Goal: Task Accomplishment & Management: Use online tool/utility

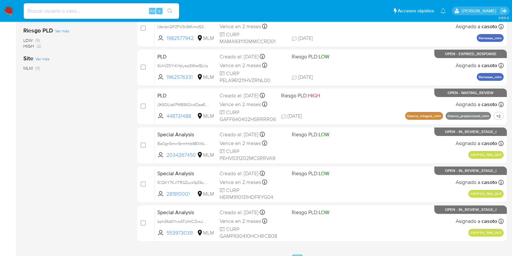
scroll to position [243, 0]
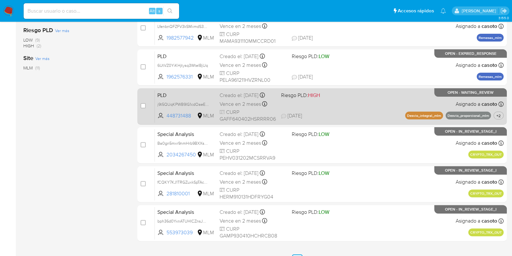
click at [363, 103] on div "PLD j9t5QUqKPWB9IG1cdOaeE5iK 448731488 MLM Riesgo PLD: HIGH Creado el: 12/08/20…" at bounding box center [329, 106] width 349 height 33
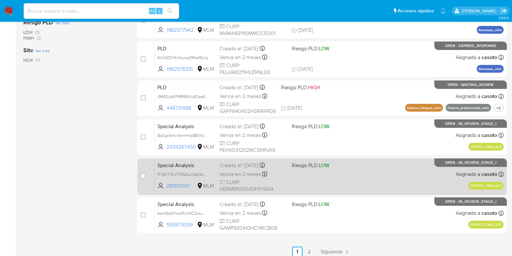
scroll to position [255, 0]
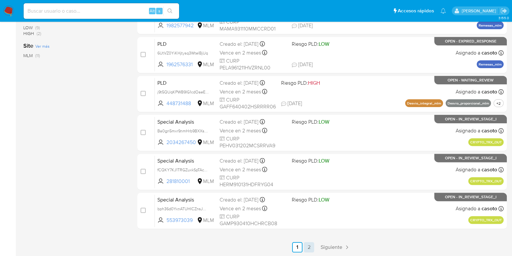
click at [314, 245] on link "2" at bounding box center [309, 247] width 10 height 10
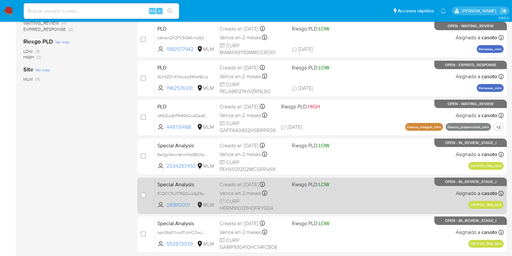
scroll to position [255, 0]
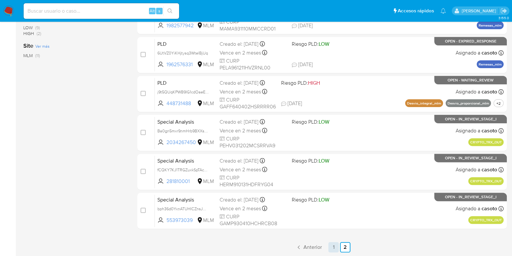
click at [328, 242] on link "1" at bounding box center [333, 247] width 10 height 10
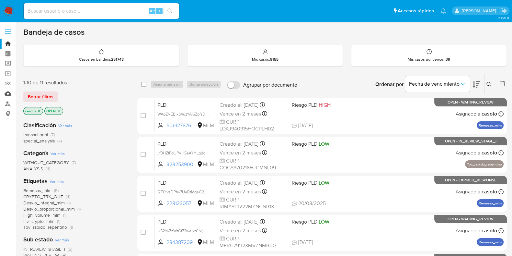
click at [10, 94] on link "Mulan" at bounding box center [38, 93] width 77 height 10
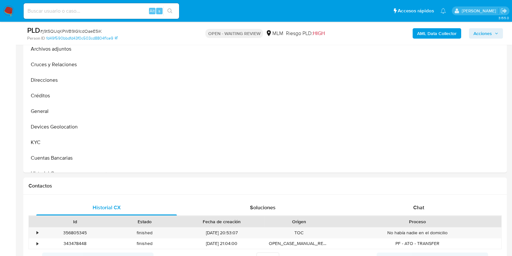
scroll to position [283, 0]
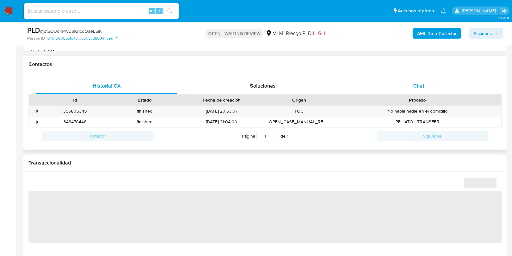
click at [416, 88] on span "Chat" at bounding box center [418, 85] width 11 height 7
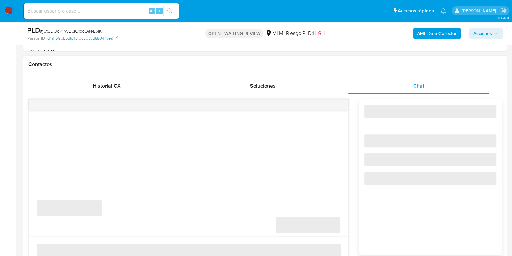
select select "10"
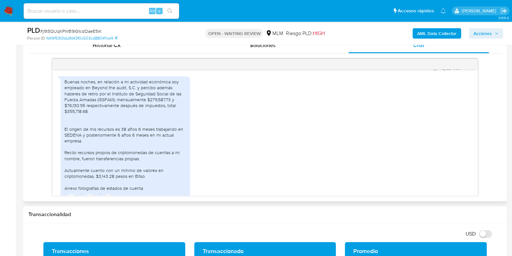
scroll to position [259, 0]
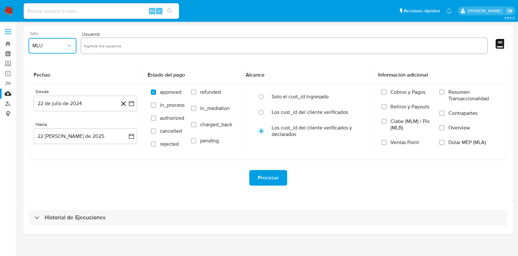
click at [36, 43] on span "MLU" at bounding box center [49, 45] width 34 height 6
click at [43, 137] on div "MLM" at bounding box center [50, 141] width 36 height 16
click at [115, 48] on input "text" at bounding box center [284, 45] width 401 height 10
type input "361174719"
click at [134, 49] on input "text" at bounding box center [303, 45] width 364 height 10
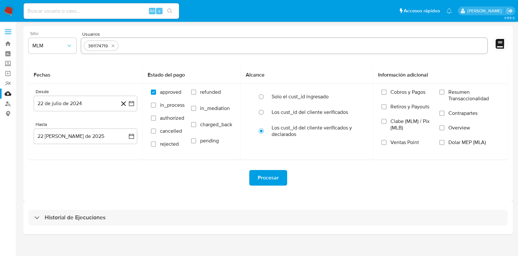
paste input "79738930"
type input "79738930"
paste input "382768728"
type input "382768728"
click at [71, 107] on button "22 de julio de 2024" at bounding box center [86, 104] width 104 height 16
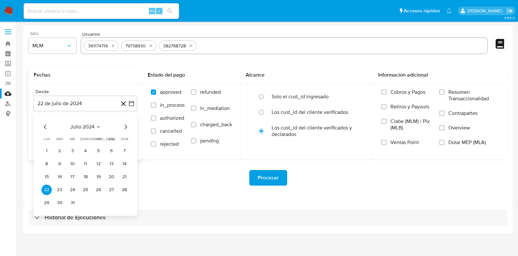
click at [94, 124] on span "julio 2024" at bounding box center [82, 126] width 24 height 6
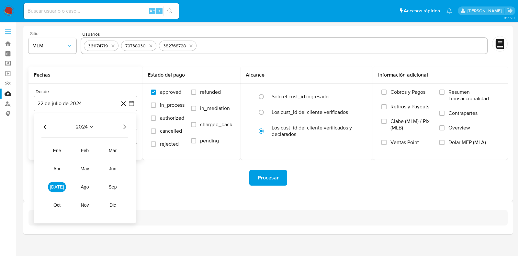
click at [125, 128] on icon "Año siguiente" at bounding box center [124, 127] width 8 height 8
click at [53, 166] on span "abr" at bounding box center [56, 168] width 7 height 5
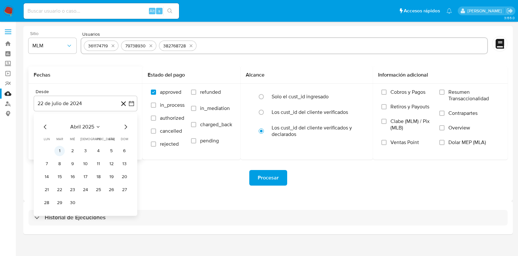
click at [58, 151] on button "1" at bounding box center [59, 150] width 10 height 10
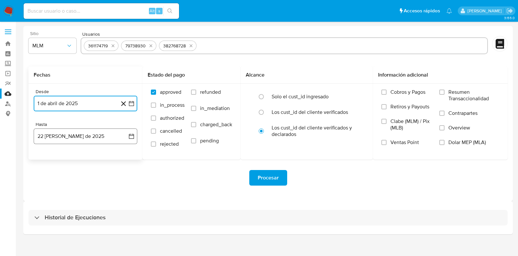
click at [58, 140] on button "22 de agosto de 2025" at bounding box center [86, 136] width 104 height 16
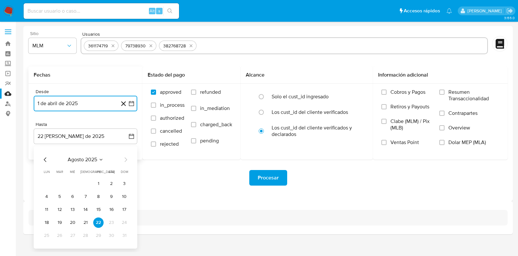
click at [45, 162] on icon "Mes anterior" at bounding box center [45, 159] width 8 height 8
click at [126, 158] on icon "Mes siguiente" at bounding box center [126, 159] width 8 height 8
click at [85, 238] on button "31" at bounding box center [85, 235] width 10 height 10
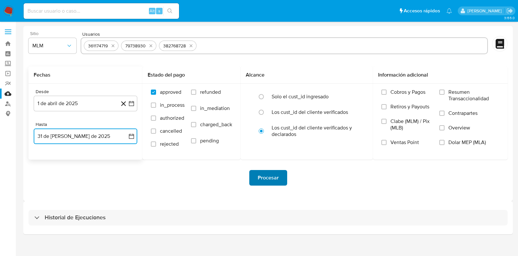
click at [262, 181] on span "Procesar" at bounding box center [268, 177] width 21 height 14
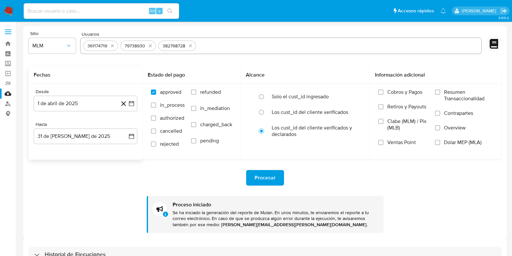
click at [9, 10] on img at bounding box center [8, 11] width 11 height 11
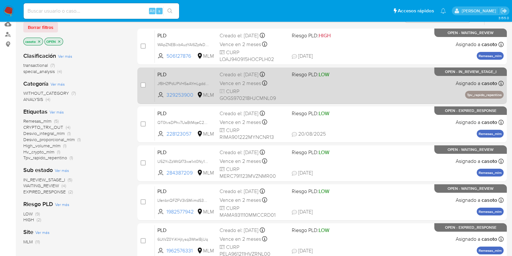
scroll to position [81, 0]
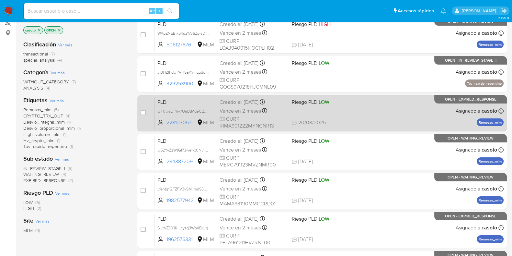
click at [377, 119] on span "20/08/2025 20/08/2025 18:29" at bounding box center [361, 122] width 139 height 7
click at [142, 110] on input "checkbox" at bounding box center [143, 112] width 5 height 5
checkbox input "true"
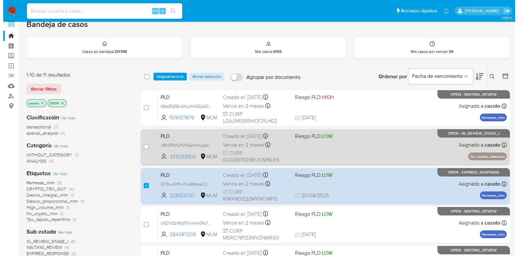
scroll to position [0, 0]
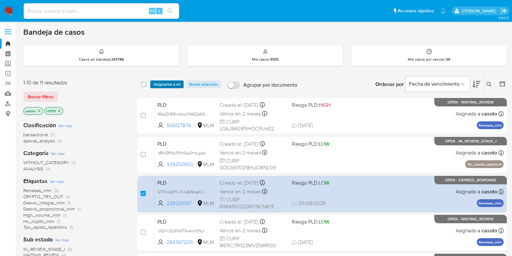
click at [168, 83] on span "Asignarme a mí" at bounding box center [167, 84] width 27 height 6
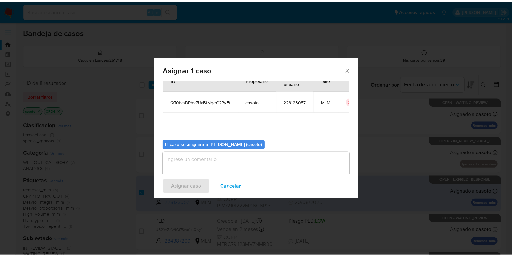
scroll to position [33, 0]
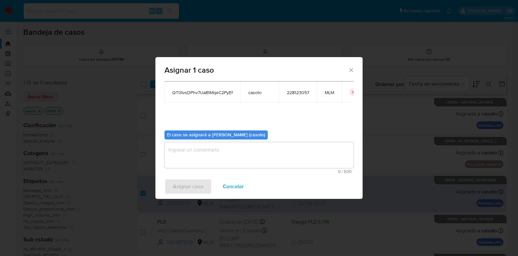
click at [220, 148] on textarea "assign-modal" at bounding box center [259, 155] width 189 height 26
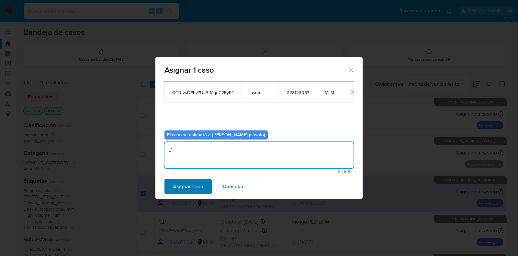
type textarea "L1"
click at [197, 182] on span "Asignar caso" at bounding box center [188, 186] width 30 height 14
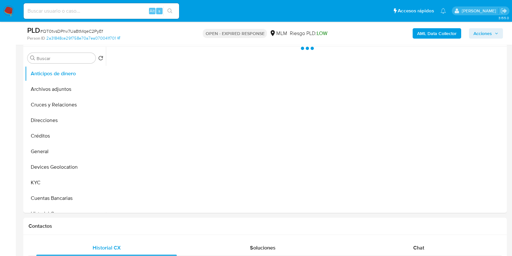
scroll to position [243, 0]
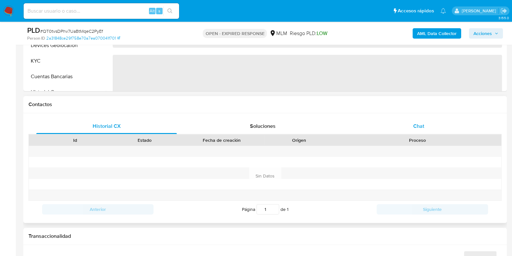
click at [421, 125] on span "Chat" at bounding box center [418, 125] width 11 height 7
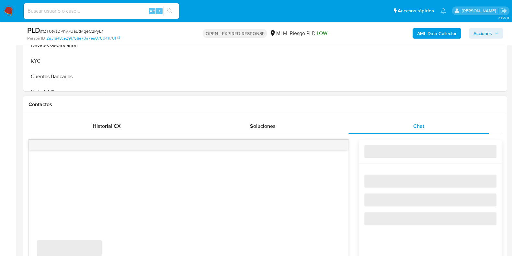
select select "10"
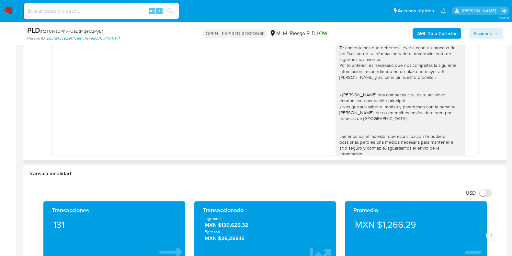
scroll to position [0, 0]
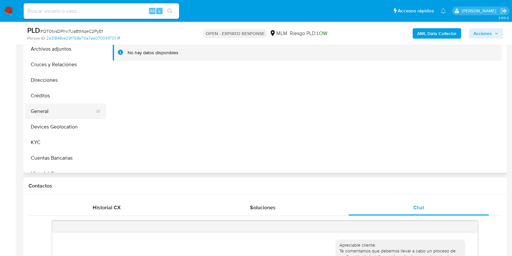
click at [38, 114] on button "General" at bounding box center [63, 111] width 76 height 16
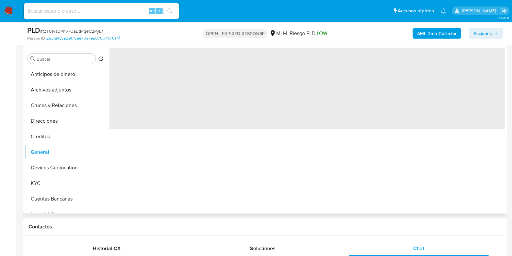
scroll to position [81, 0]
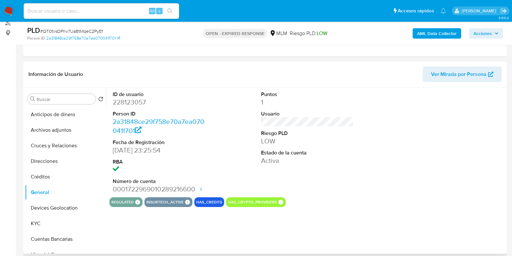
click at [137, 103] on dd "228123057" at bounding box center [159, 101] width 93 height 9
copy dd "228123057"
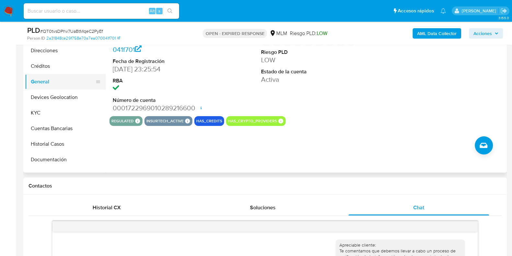
scroll to position [40, 0]
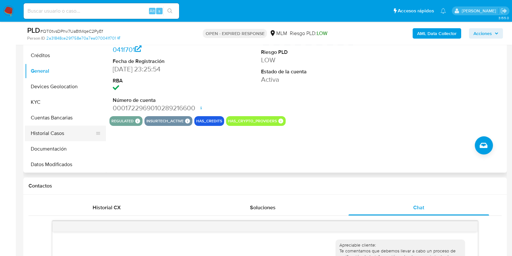
click at [42, 131] on button "Historial Casos" at bounding box center [63, 133] width 76 height 16
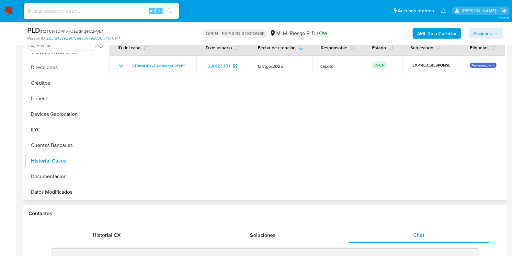
scroll to position [121, 0]
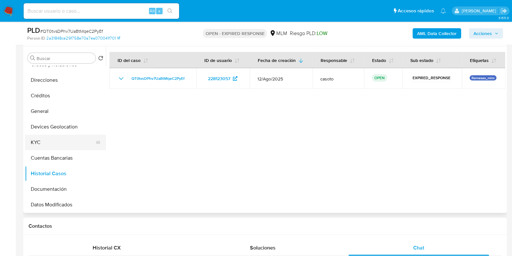
click at [45, 143] on button "KYC" at bounding box center [63, 142] width 76 height 16
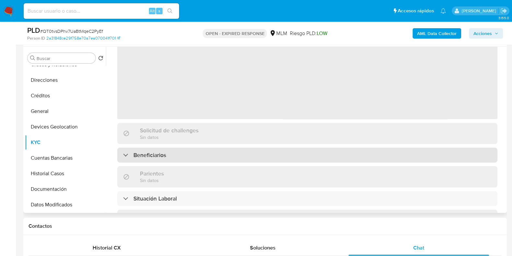
scroll to position [81, 0]
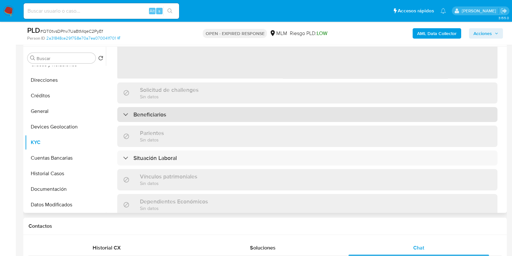
click at [178, 109] on div "Beneficiarios" at bounding box center [307, 114] width 380 height 15
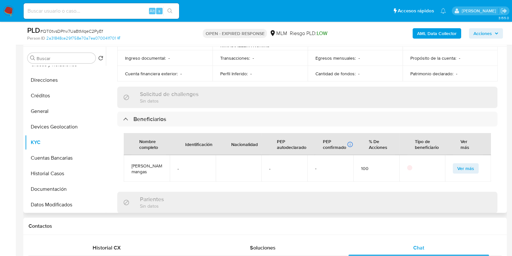
scroll to position [243, 0]
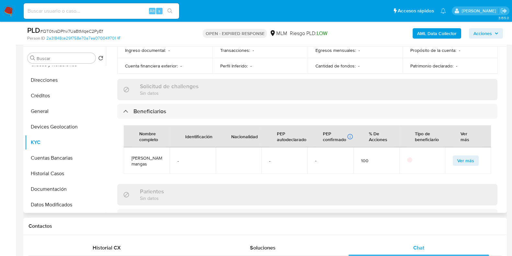
drag, startPoint x: 149, startPoint y: 162, endPoint x: 132, endPoint y: 152, distance: 19.7
click at [132, 155] on span "Daniela Ricalde mangas" at bounding box center [146, 161] width 30 height 12
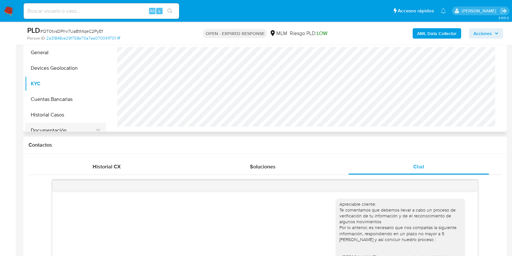
scroll to position [0, 0]
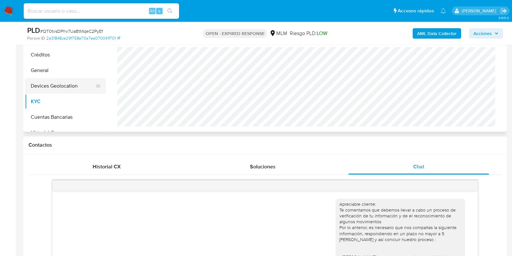
click at [68, 89] on button "Devices Geolocation" at bounding box center [63, 86] width 76 height 16
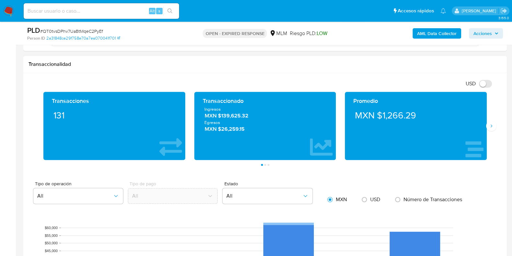
scroll to position [405, 0]
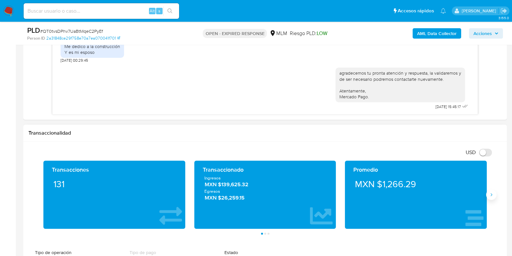
click at [491, 196] on icon "Siguiente" at bounding box center [491, 194] width 5 height 5
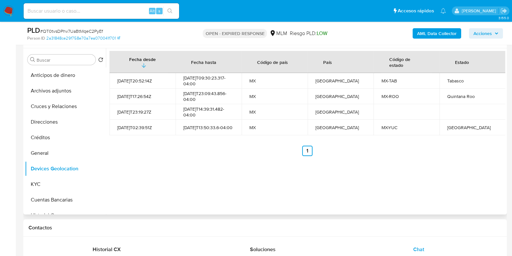
scroll to position [121, 0]
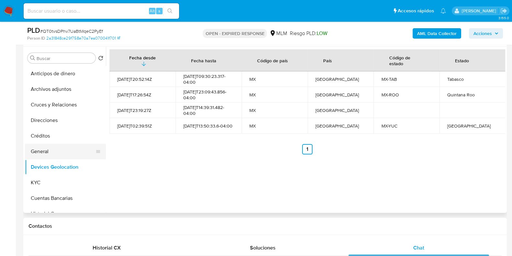
drag, startPoint x: 50, startPoint y: 147, endPoint x: 48, endPoint y: 156, distance: 9.2
click at [50, 148] on button "General" at bounding box center [63, 151] width 76 height 16
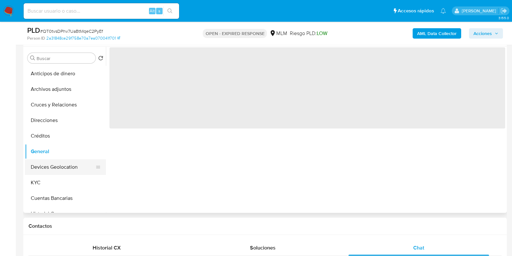
click at [45, 169] on button "Devices Geolocation" at bounding box center [63, 167] width 76 height 16
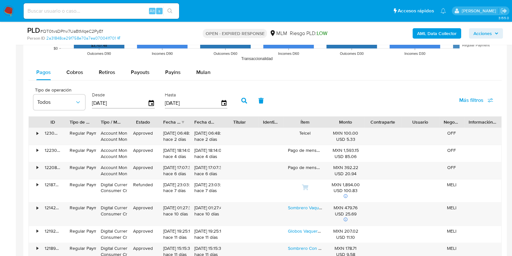
scroll to position [743, 0]
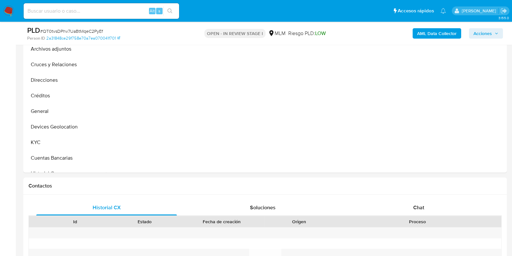
scroll to position [162, 0]
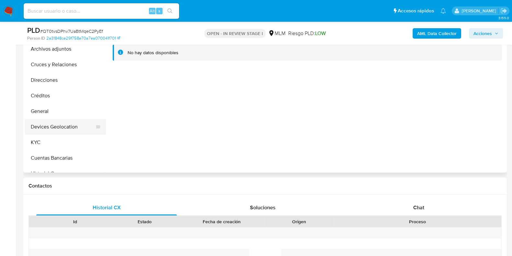
select select "10"
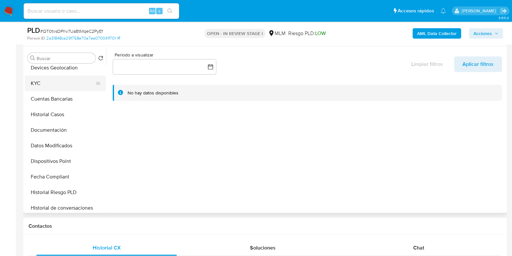
scroll to position [121, 0]
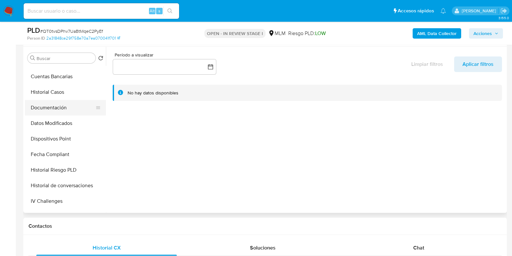
click at [58, 108] on button "Documentación" at bounding box center [63, 108] width 76 height 16
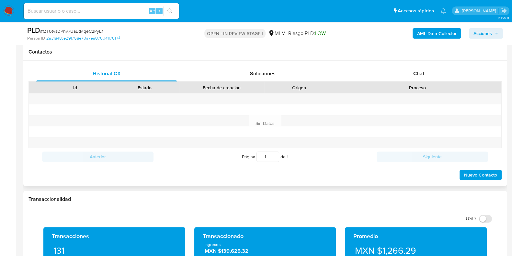
scroll to position [283, 0]
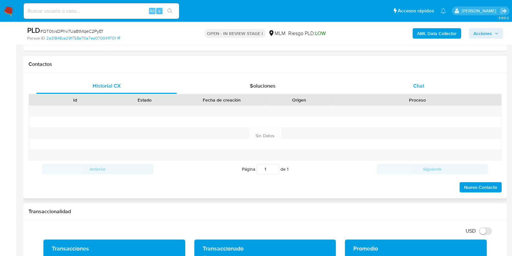
click at [423, 92] on div "Chat" at bounding box center [418, 86] width 141 height 16
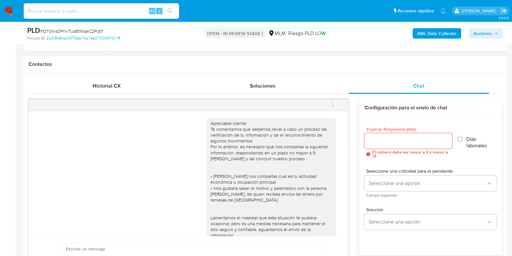
scroll to position [102, 0]
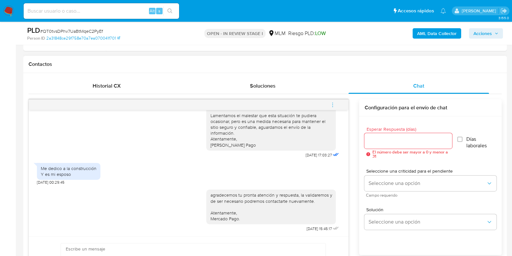
click at [332, 105] on icon "menu-action" at bounding box center [333, 105] width 6 height 6
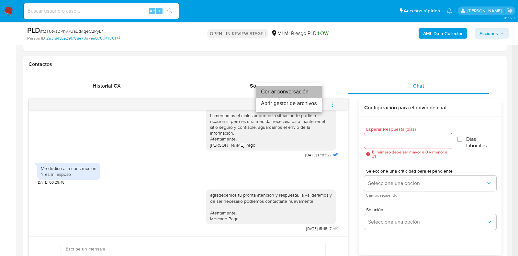
click at [265, 93] on li "Cerrar conversación" at bounding box center [289, 92] width 66 height 12
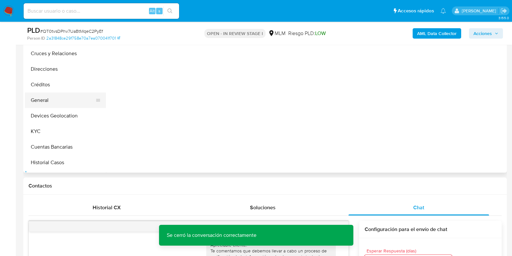
scroll to position [0, 0]
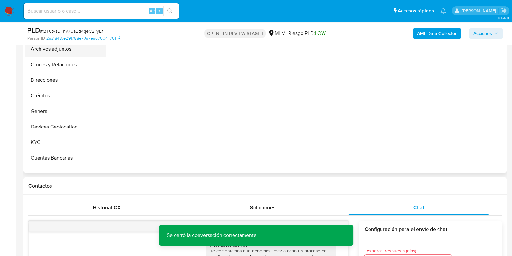
click at [53, 53] on button "Archivos adjuntos" at bounding box center [63, 49] width 76 height 16
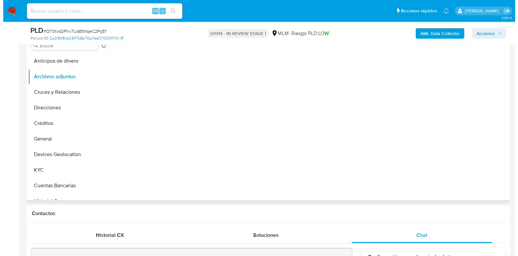
scroll to position [121, 0]
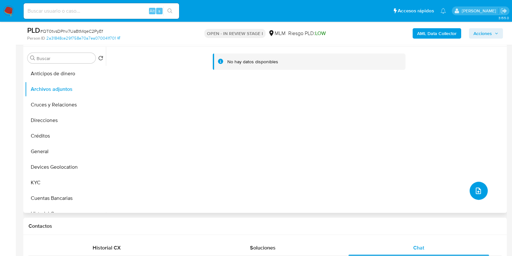
click at [470, 193] on button "upload-file" at bounding box center [479, 190] width 18 height 18
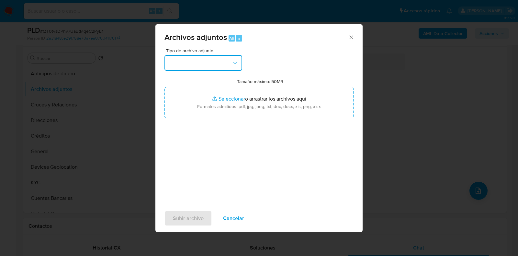
click at [184, 69] on button "button" at bounding box center [204, 63] width 78 height 16
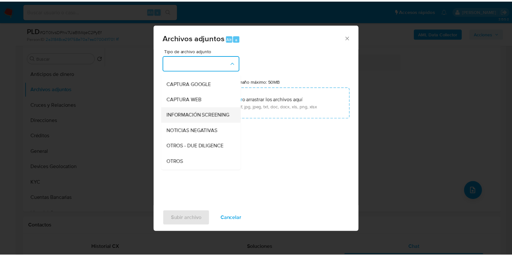
scroll to position [40, 0]
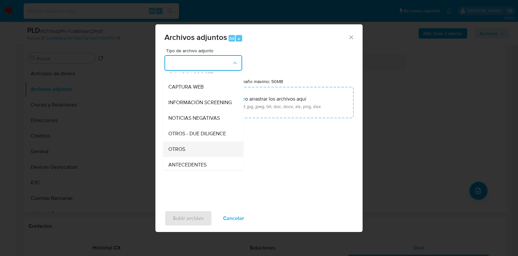
click at [189, 149] on div "OTROS" at bounding box center [201, 149] width 66 height 16
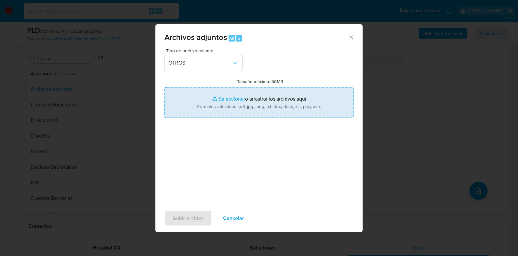
click at [226, 100] on input "Tamaño máximo: 50MB Seleccionar archivos" at bounding box center [259, 102] width 189 height 31
type input "C:\fakepath\228123057_Aranzazu Ricalde Mangas_AGO2025.pdf"
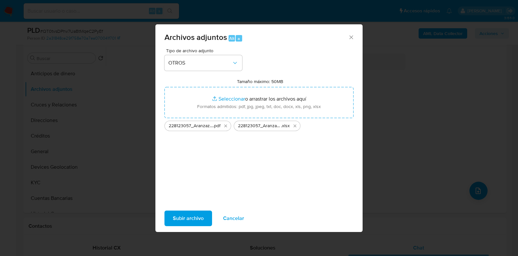
click at [200, 222] on span "Subir archivo" at bounding box center [188, 218] width 31 height 14
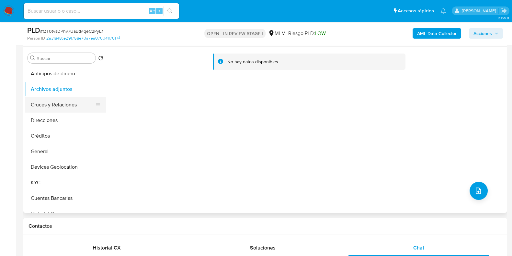
click at [33, 108] on button "Cruces y Relaciones" at bounding box center [63, 105] width 76 height 16
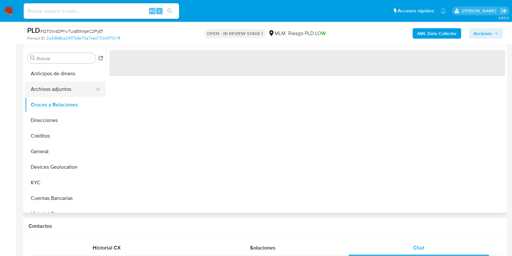
click at [43, 94] on button "Archivos adjuntos" at bounding box center [63, 89] width 76 height 16
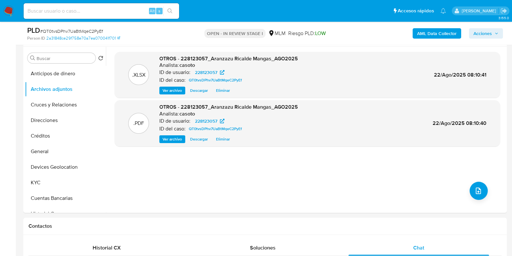
click at [485, 33] on span "Acciones" at bounding box center [482, 33] width 18 height 10
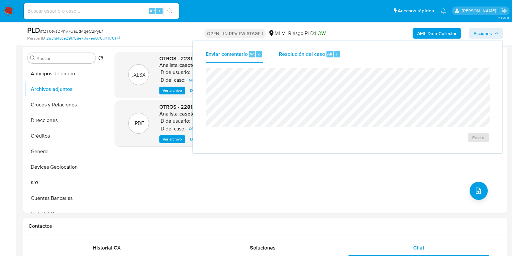
click at [312, 60] on div "Resolución del caso Alt r" at bounding box center [310, 54] width 62 height 17
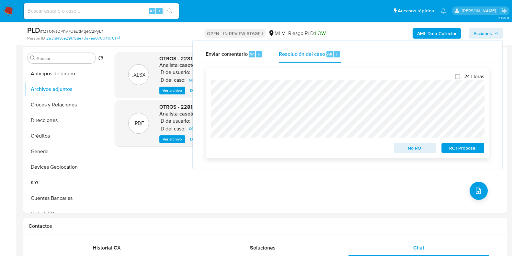
click at [409, 152] on span "No ROI" at bounding box center [415, 147] width 34 height 9
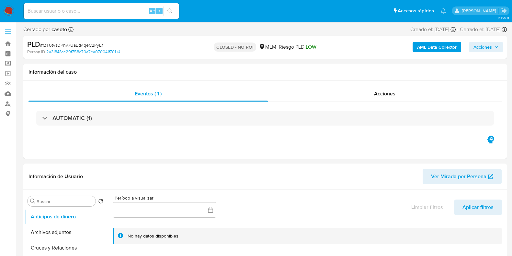
select select "10"
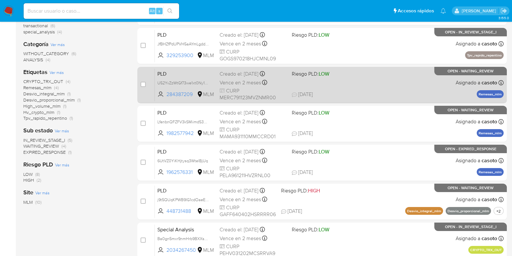
scroll to position [121, 0]
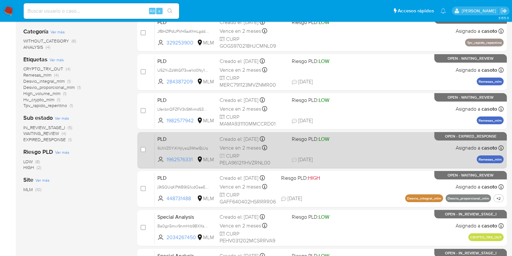
click at [371, 160] on span "19/08/2025 19/08/2025 18:59" at bounding box center [361, 159] width 139 height 7
click at [143, 151] on input "checkbox" at bounding box center [143, 149] width 5 height 5
checkbox input "true"
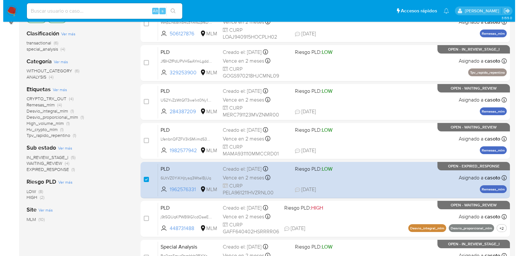
scroll to position [0, 0]
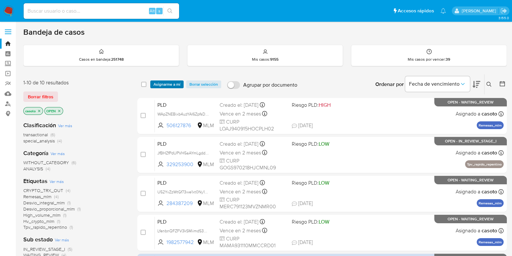
click at [165, 87] on span "Asignarme a mí" at bounding box center [167, 84] width 27 height 6
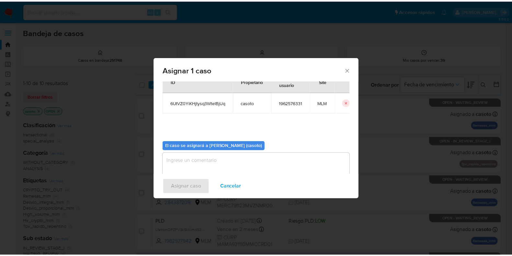
scroll to position [33, 0]
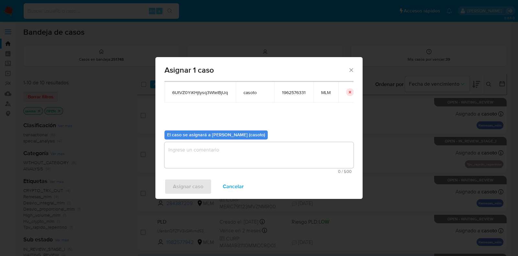
click at [209, 162] on textarea "assign-modal" at bounding box center [259, 155] width 189 height 26
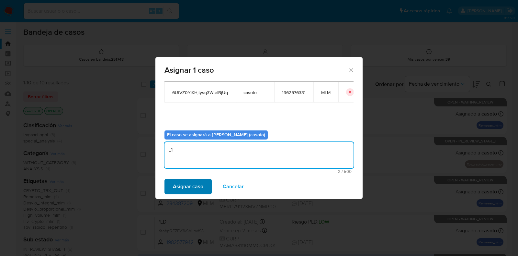
type textarea "L1"
click at [187, 187] on span "Asignar caso" at bounding box center [188, 186] width 30 height 14
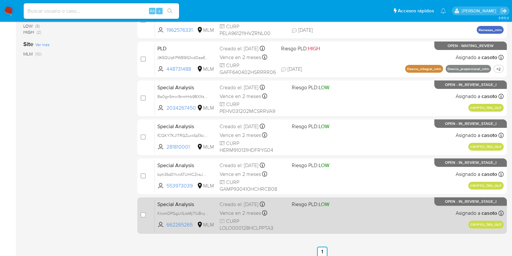
scroll to position [255, 0]
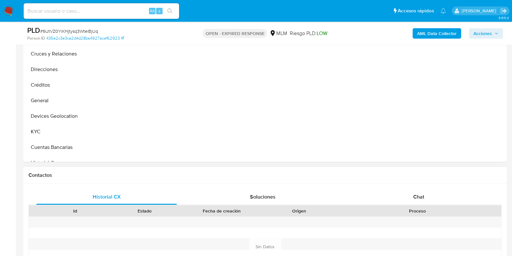
scroll to position [243, 0]
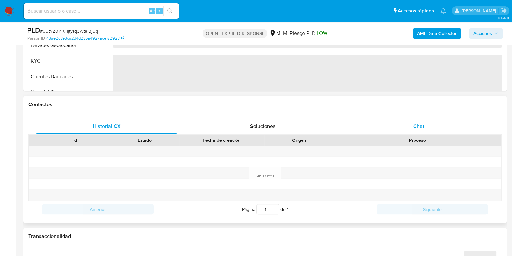
click at [423, 133] on div "Chat" at bounding box center [418, 126] width 141 height 16
select select "10"
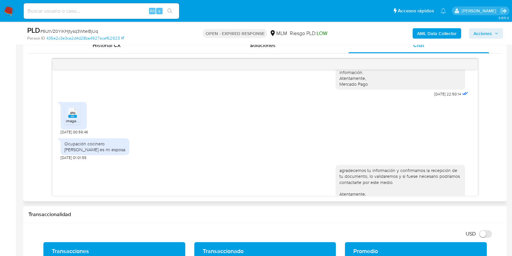
scroll to position [127, 0]
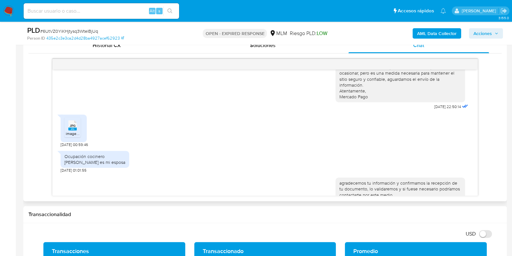
click at [77, 131] on div "JPG JPG" at bounding box center [73, 124] width 14 height 13
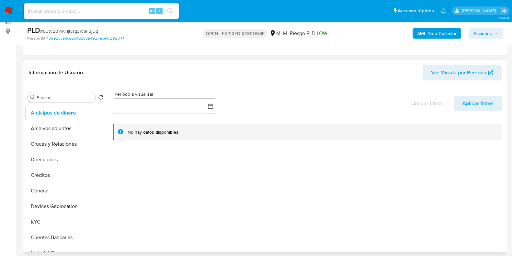
scroll to position [81, 0]
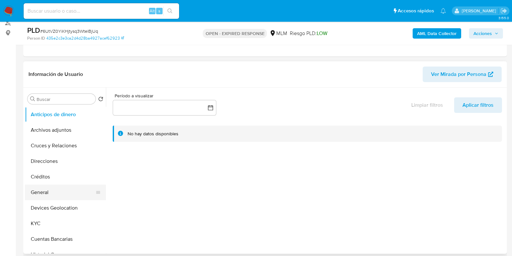
click at [55, 196] on button "General" at bounding box center [63, 192] width 76 height 16
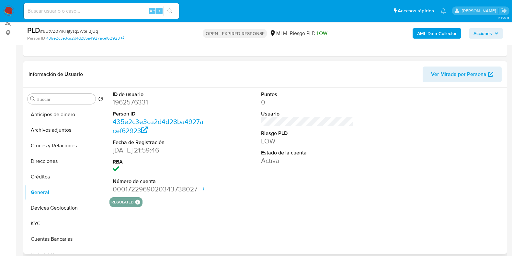
click at [136, 102] on dd "1962576331" at bounding box center [159, 101] width 93 height 9
copy dd "1962576331"
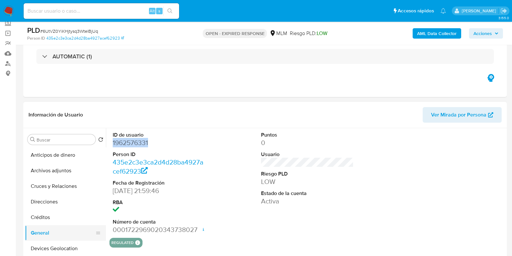
scroll to position [40, 0]
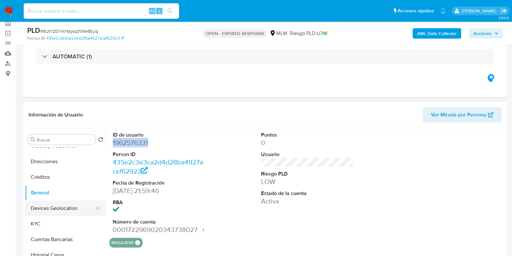
click at [73, 204] on button "Devices Geolocation" at bounding box center [63, 208] width 76 height 16
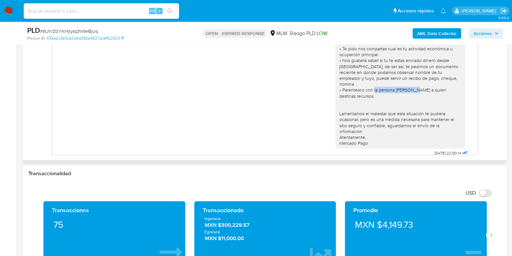
drag, startPoint x: 391, startPoint y: 83, endPoint x: 445, endPoint y: 82, distance: 54.1
click at [445, 82] on div "Apreciable cliente: Te comentamos que debemos llevar a cabo un proceso de verif…" at bounding box center [400, 72] width 122 height 147
drag, startPoint x: 406, startPoint y: 84, endPoint x: 382, endPoint y: 86, distance: 23.7
click at [405, 85] on div "Apreciable cliente: Te comentamos que debemos llevar a cabo un proceso de verif…" at bounding box center [400, 72] width 122 height 147
click at [386, 82] on div "Apreciable cliente: Te comentamos que debemos llevar a cabo un proceso de verif…" at bounding box center [400, 72] width 122 height 147
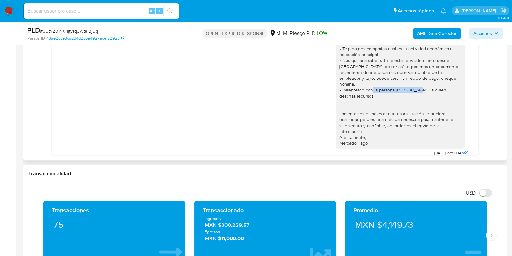
drag, startPoint x: 389, startPoint y: 82, endPoint x: 447, endPoint y: 82, distance: 58.3
click at [447, 82] on div "Apreciable cliente: Te comentamos que debemos llevar a cabo un proceso de verif…" at bounding box center [400, 72] width 122 height 147
copy div "FERNANDA OCHOA AGUIRRE"
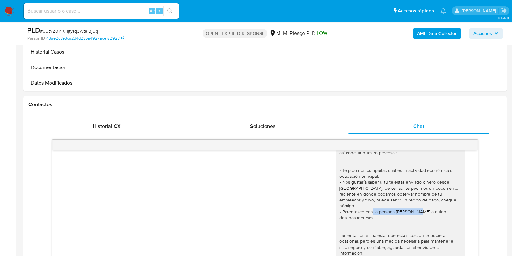
scroll to position [121, 0]
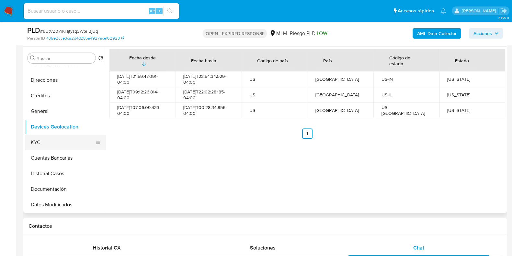
click at [56, 141] on button "KYC" at bounding box center [63, 142] width 76 height 16
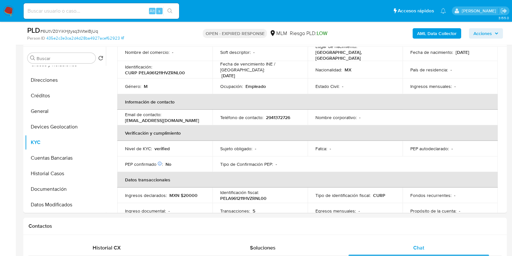
scroll to position [0, 0]
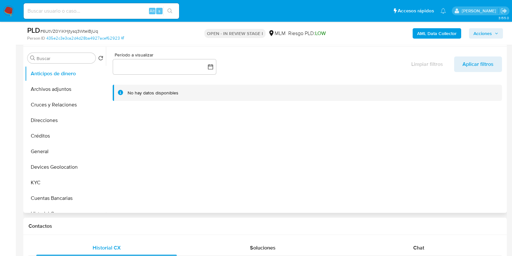
select select "10"
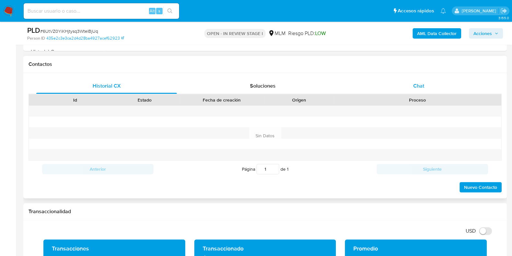
click at [421, 92] on div "Chat" at bounding box center [418, 86] width 141 height 16
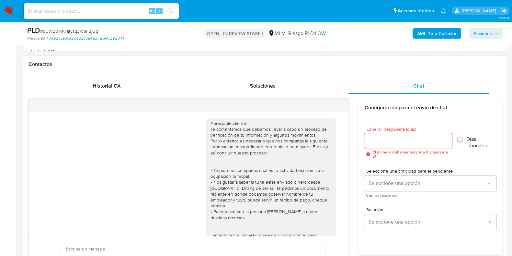
scroll to position [168, 0]
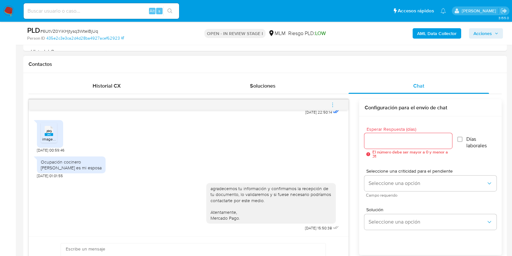
click at [334, 103] on icon "menu-action" at bounding box center [333, 105] width 6 height 6
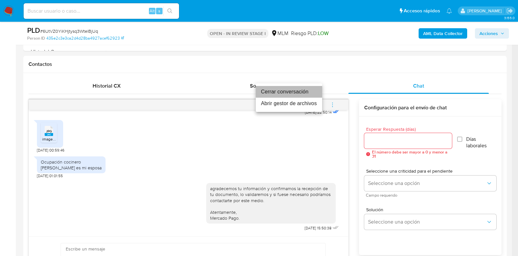
click at [268, 93] on li "Cerrar conversación" at bounding box center [289, 92] width 66 height 12
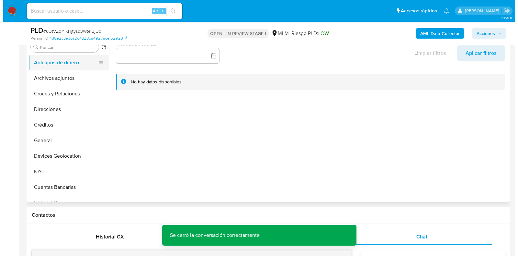
scroll to position [81, 0]
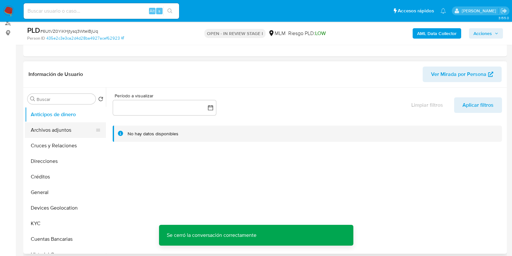
click at [61, 129] on button "Archivos adjuntos" at bounding box center [63, 130] width 76 height 16
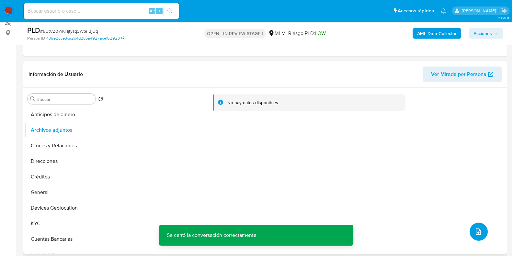
click at [479, 230] on icon "upload-file" at bounding box center [478, 231] width 8 height 8
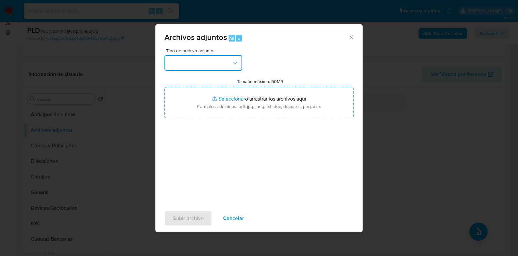
click at [197, 56] on button "button" at bounding box center [204, 63] width 78 height 16
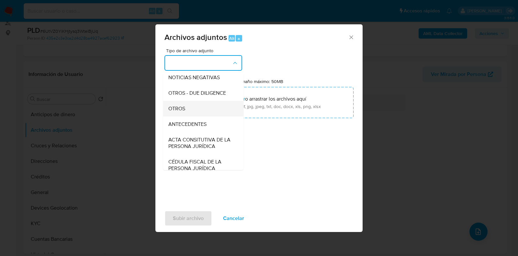
click at [179, 112] on span "OTROS" at bounding box center [176, 108] width 17 height 6
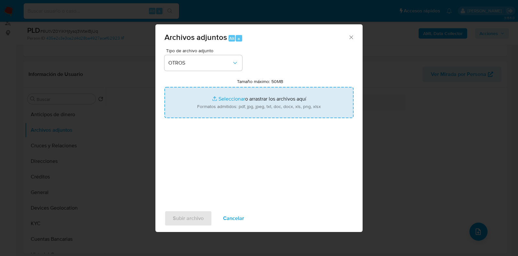
click at [222, 100] on input "Tamaño máximo: 50MB Seleccionar archivos" at bounding box center [259, 102] width 189 height 31
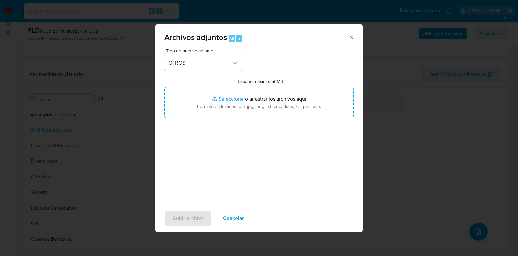
click at [231, 219] on span "Cancelar" at bounding box center [233, 218] width 21 height 14
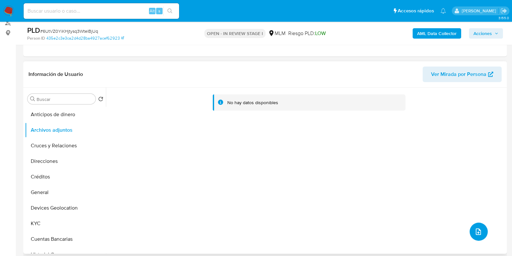
click at [482, 231] on button "upload-file" at bounding box center [479, 231] width 18 height 18
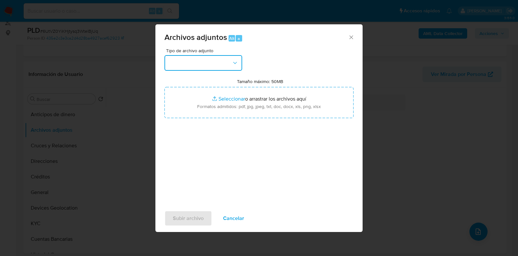
click at [188, 60] on button "button" at bounding box center [204, 63] width 78 height 16
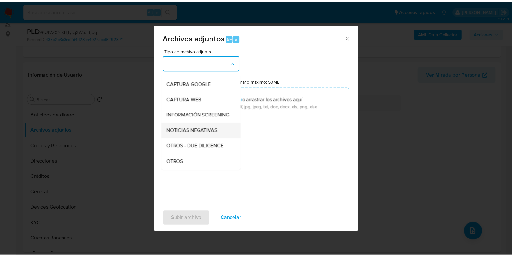
scroll to position [40, 0]
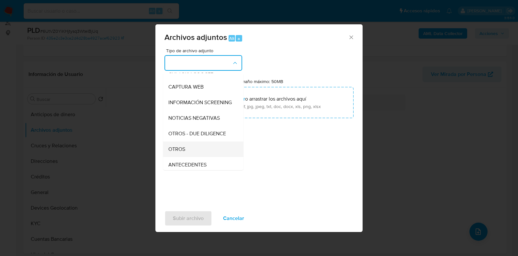
click at [182, 150] on div "OTROS" at bounding box center [201, 149] width 66 height 16
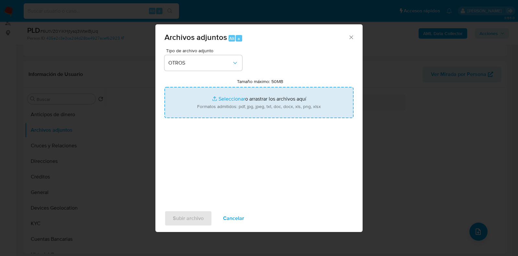
click at [223, 100] on input "Tamaño máximo: 50MB Seleccionar archivos" at bounding box center [259, 102] width 189 height 31
type input "C:\fakepath\1962576331_ALFREDO PEREZ LUNA_AGO2025.pdf"
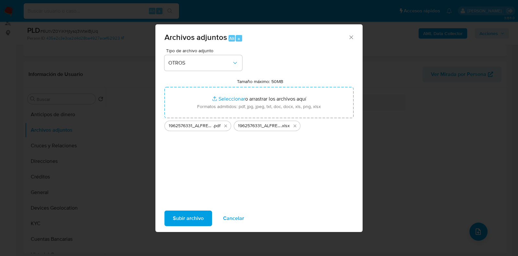
click at [177, 220] on span "Subir archivo" at bounding box center [188, 218] width 31 height 14
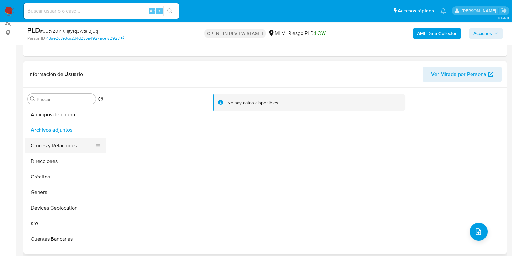
click at [54, 144] on button "Cruces y Relaciones" at bounding box center [63, 146] width 76 height 16
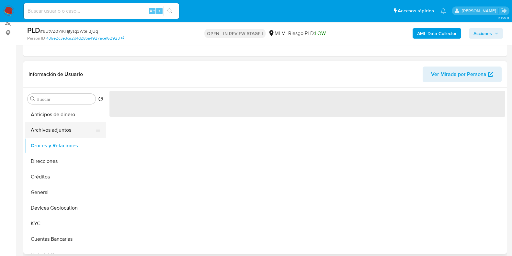
click at [59, 131] on button "Archivos adjuntos" at bounding box center [63, 130] width 76 height 16
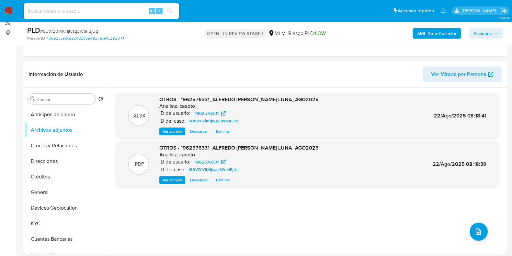
click at [495, 33] on icon "button" at bounding box center [496, 33] width 3 height 2
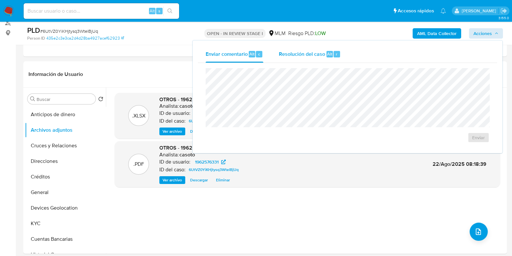
click at [316, 57] on span "Resolución del caso" at bounding box center [302, 53] width 46 height 7
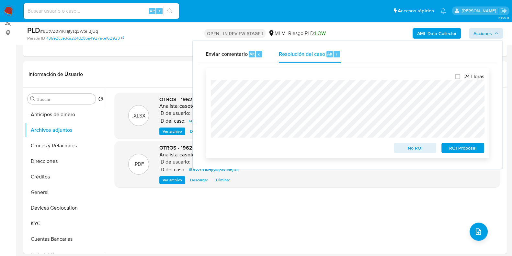
click at [417, 150] on span "No ROI" at bounding box center [415, 147] width 34 height 9
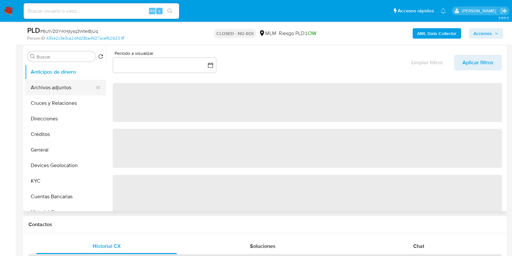
click at [67, 83] on button "Archivos adjuntos" at bounding box center [63, 88] width 76 height 16
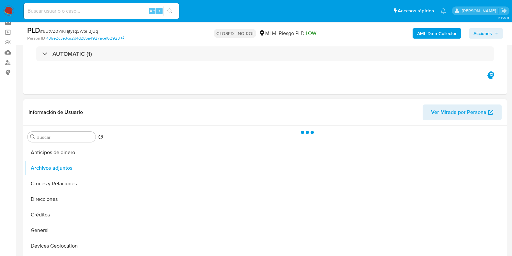
scroll to position [40, 0]
select select "10"
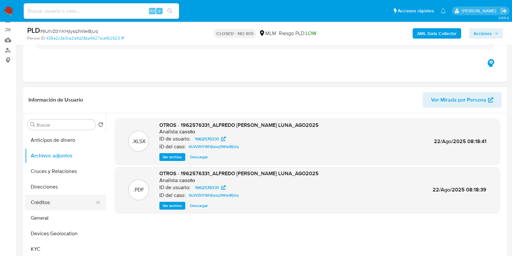
scroll to position [81, 0]
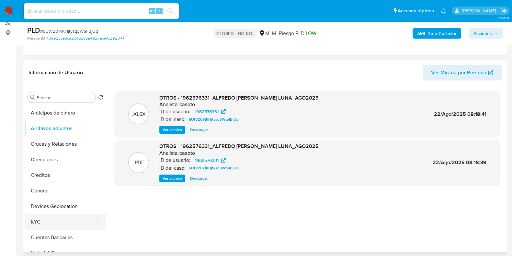
click at [56, 218] on button "KYC" at bounding box center [63, 222] width 76 height 16
